Goal: Transaction & Acquisition: Download file/media

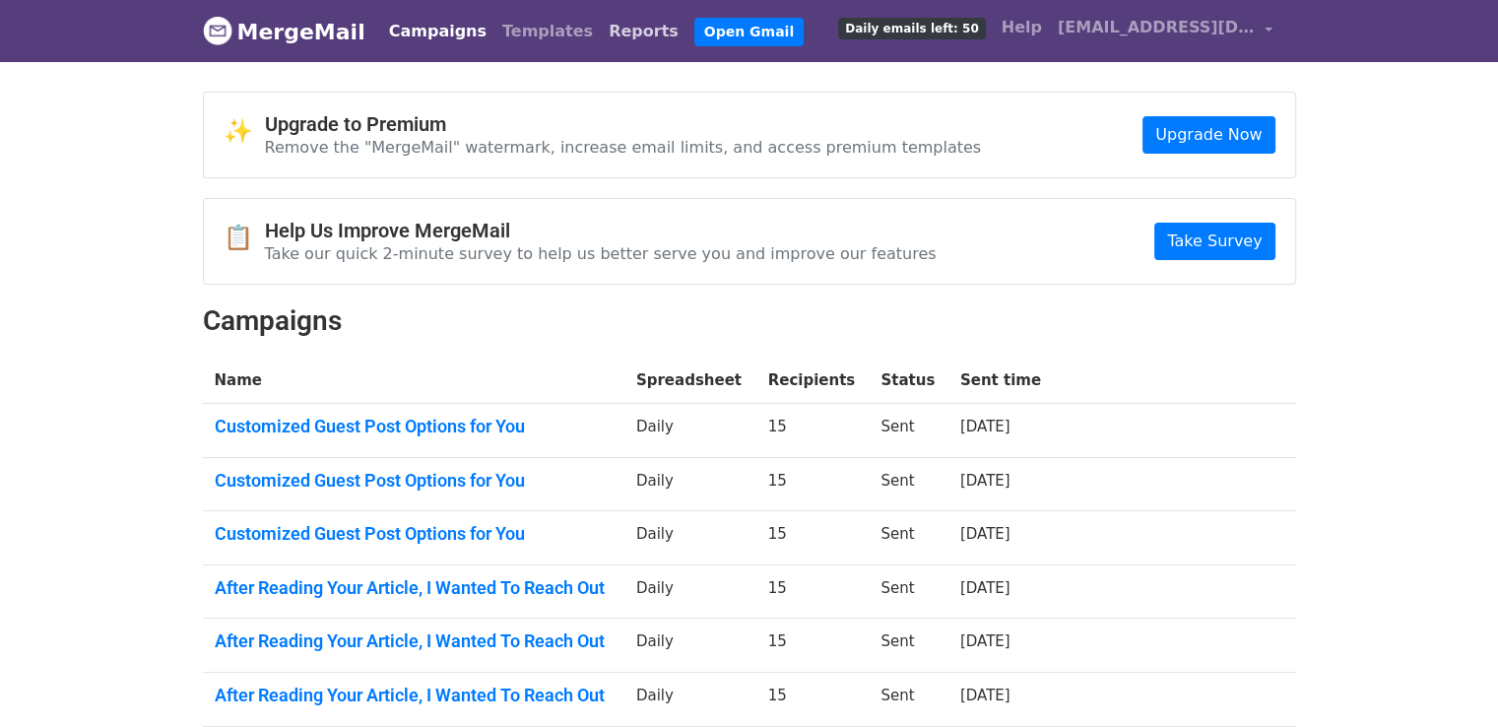
click at [601, 28] on link "Reports" at bounding box center [644, 31] width 86 height 39
click at [601, 32] on link "Reports" at bounding box center [644, 31] width 86 height 39
click at [601, 37] on link "Reports" at bounding box center [644, 31] width 86 height 39
click at [601, 31] on link "Reports" at bounding box center [644, 31] width 86 height 39
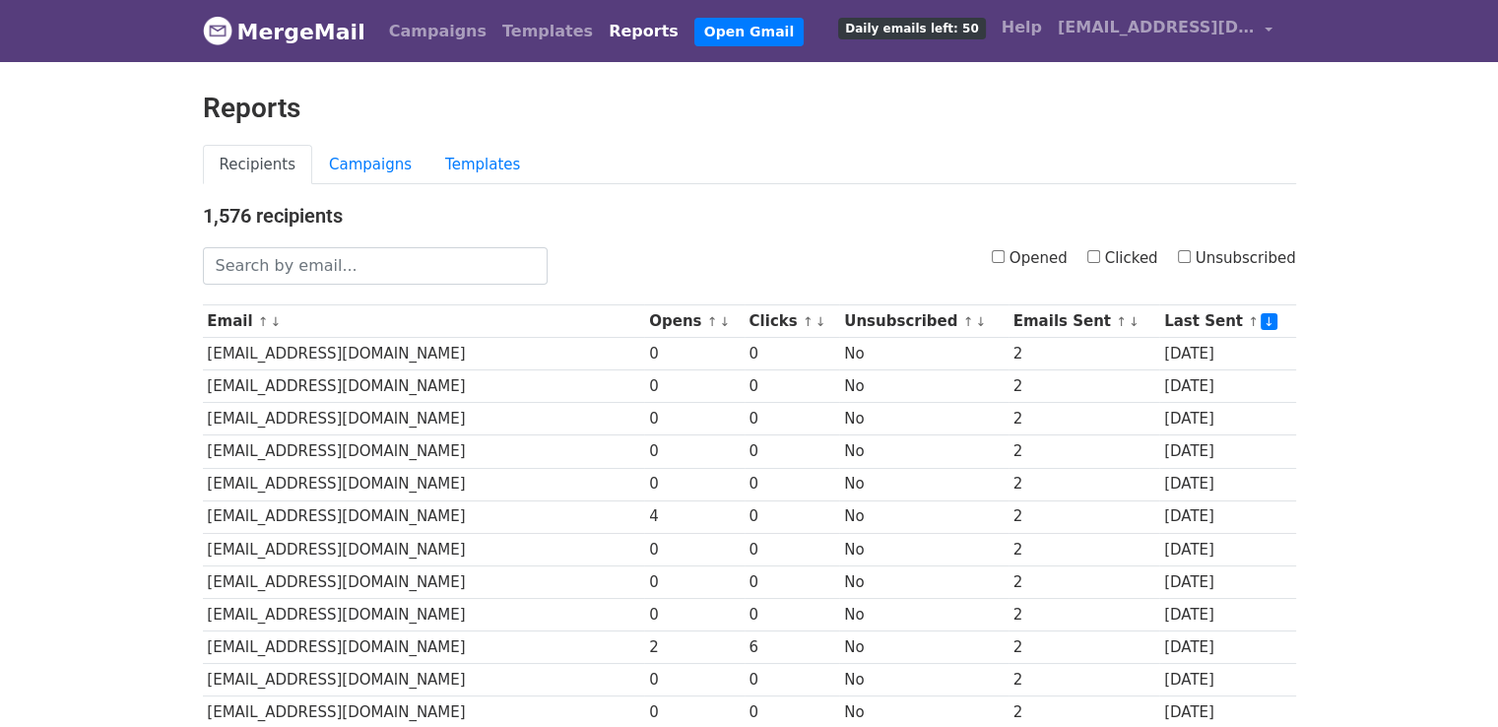
click at [1087, 254] on div "Opened Clicked Unsubscribed" at bounding box center [936, 265] width 748 height 37
click at [1100, 257] on input "Clicked" at bounding box center [1093, 256] width 13 height 13
checkbox input "true"
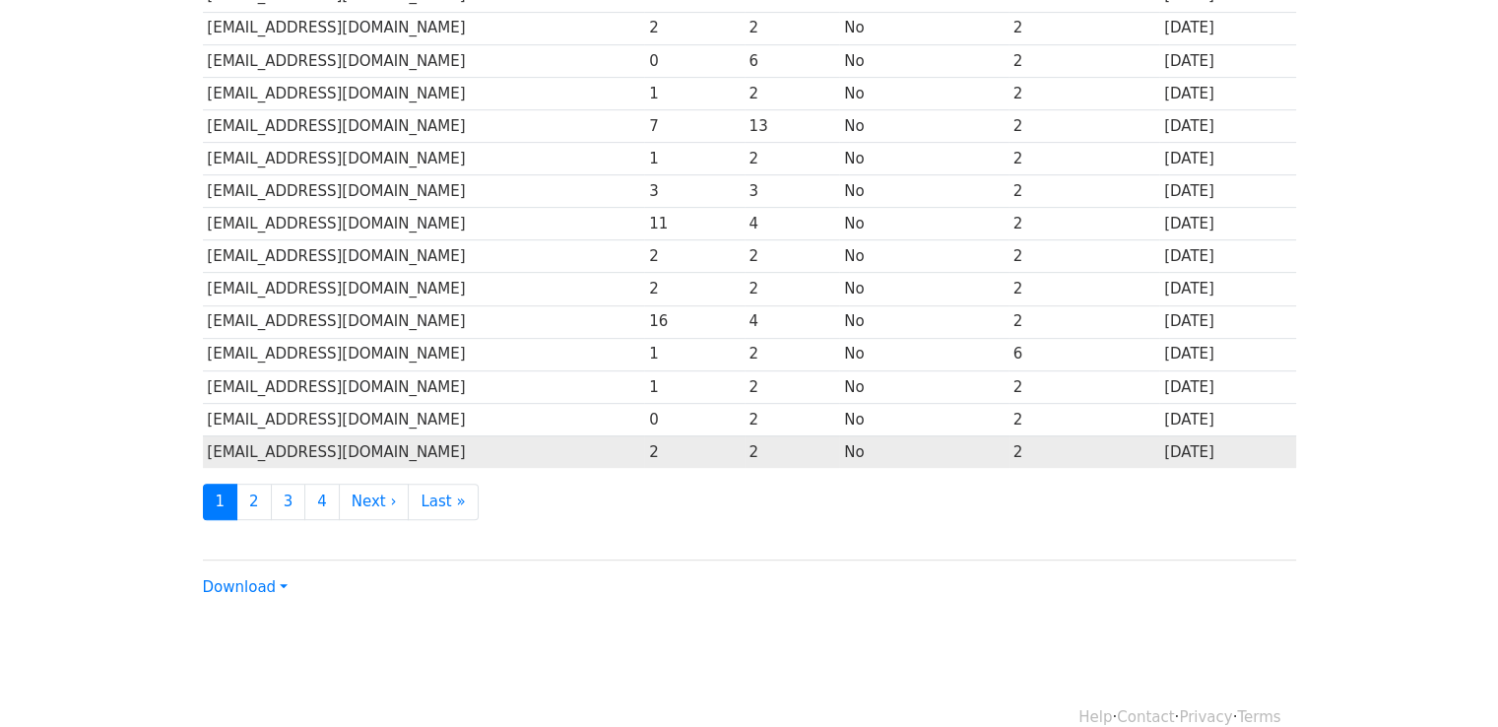
scroll to position [869, 0]
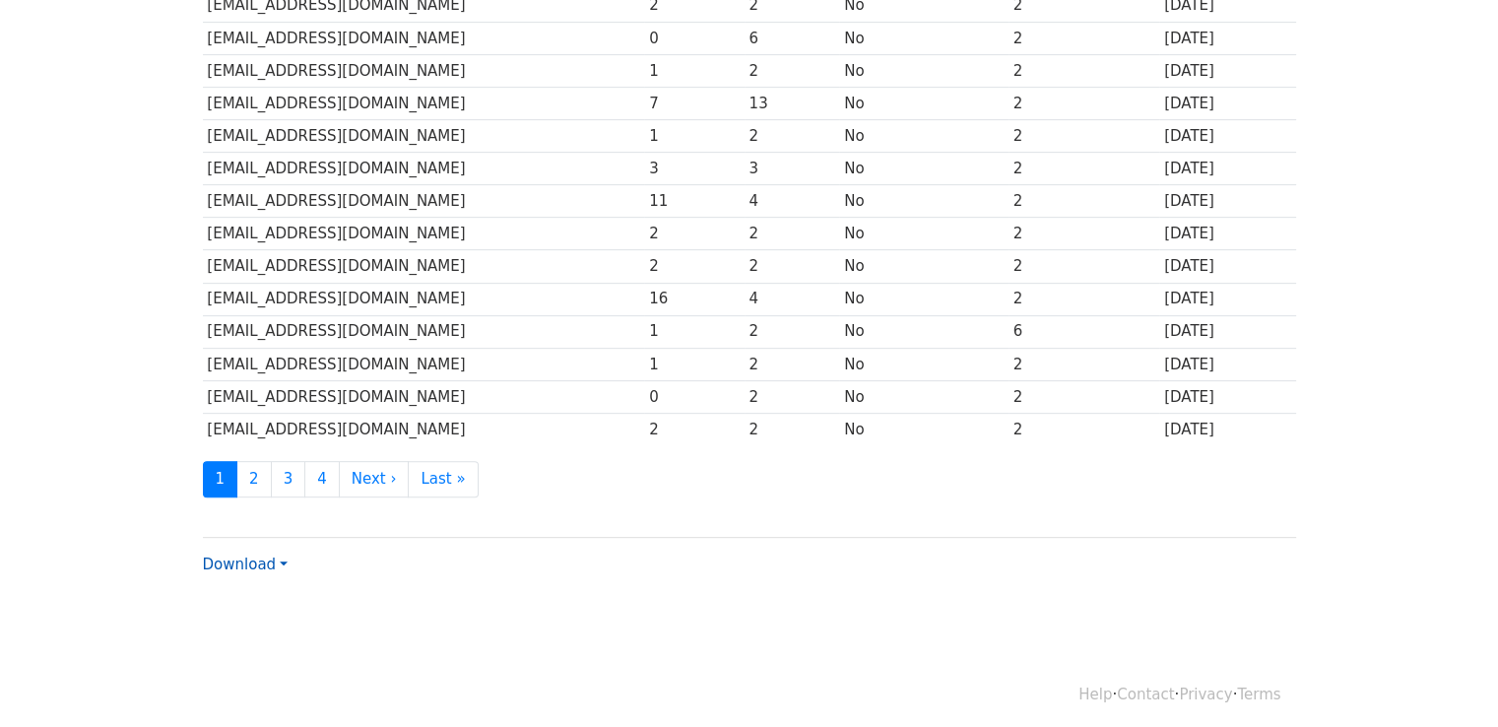
click at [244, 555] on link "Download" at bounding box center [245, 564] width 85 height 18
click at [275, 586] on link "CSV" at bounding box center [282, 602] width 156 height 32
